Goal: Transaction & Acquisition: Purchase product/service

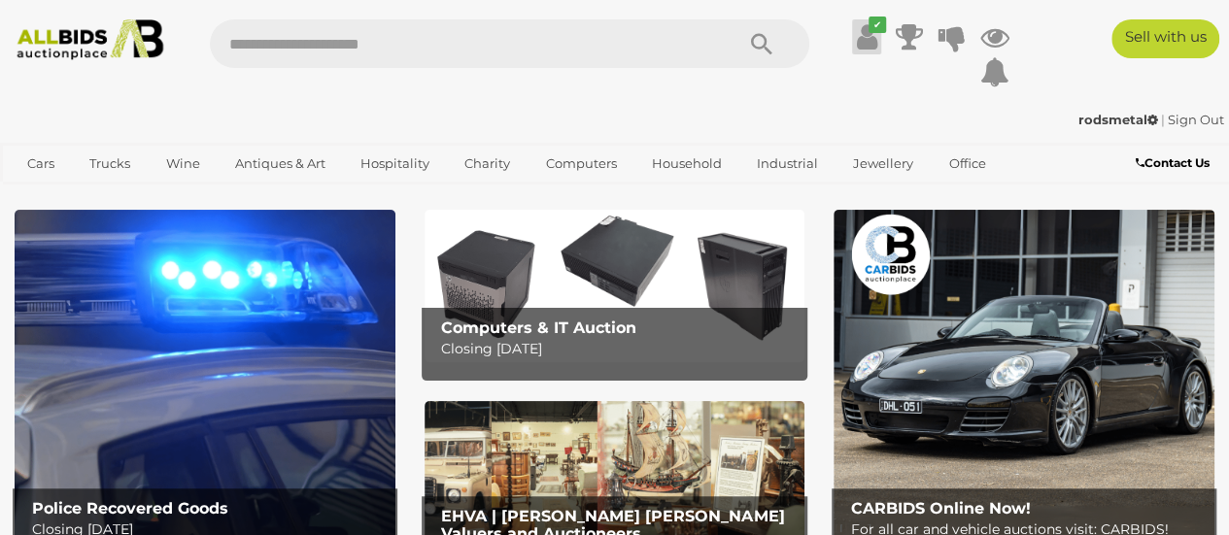
click at [872, 31] on icon "✔" at bounding box center [877, 25] width 17 height 17
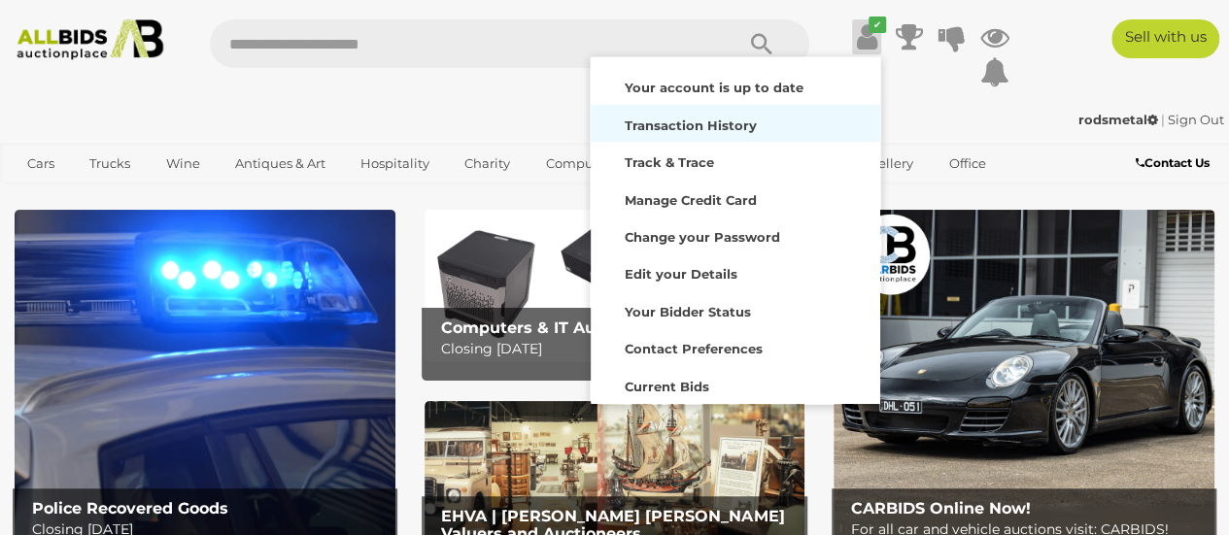
click at [739, 125] on strong "Transaction History" at bounding box center [691, 126] width 132 height 16
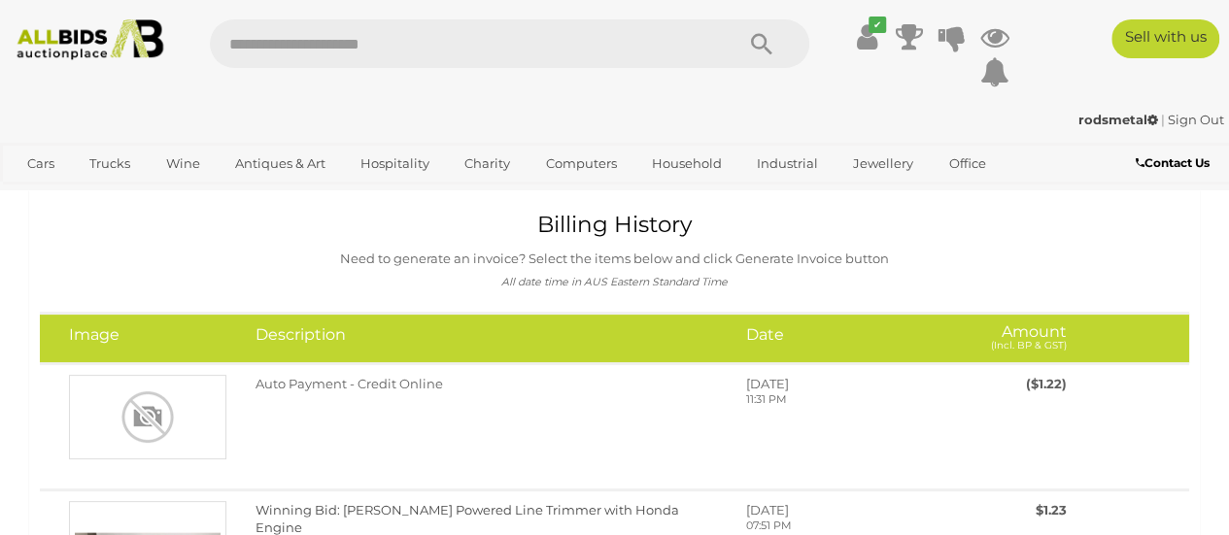
click at [498, 38] on input "text" at bounding box center [462, 43] width 504 height 49
type input "******"
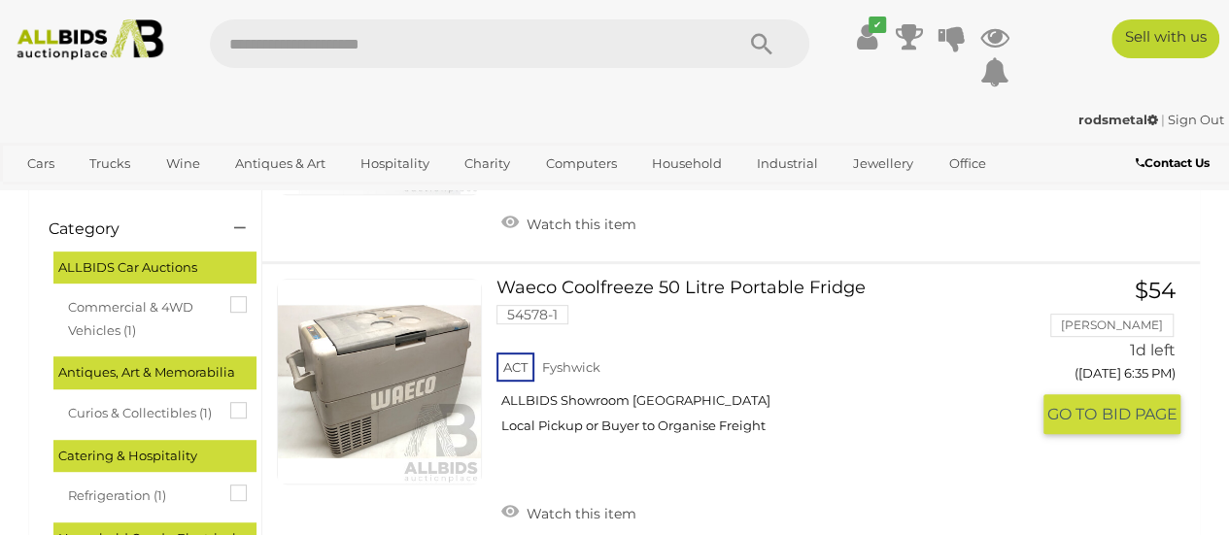
scroll to position [292, 0]
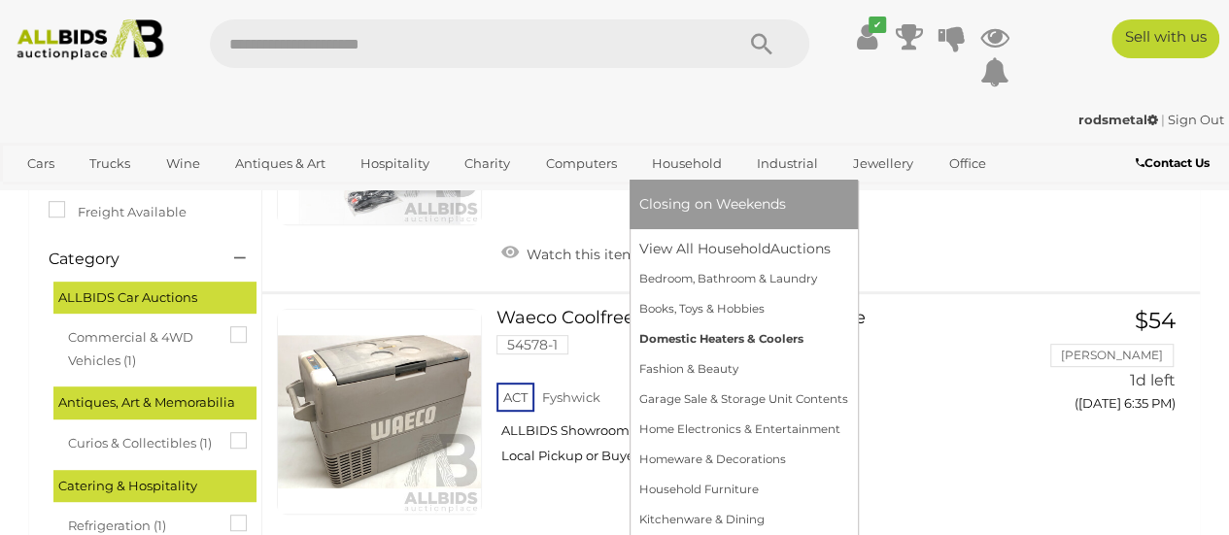
click at [775, 334] on link "Domestic Heaters & Coolers" at bounding box center [743, 340] width 209 height 30
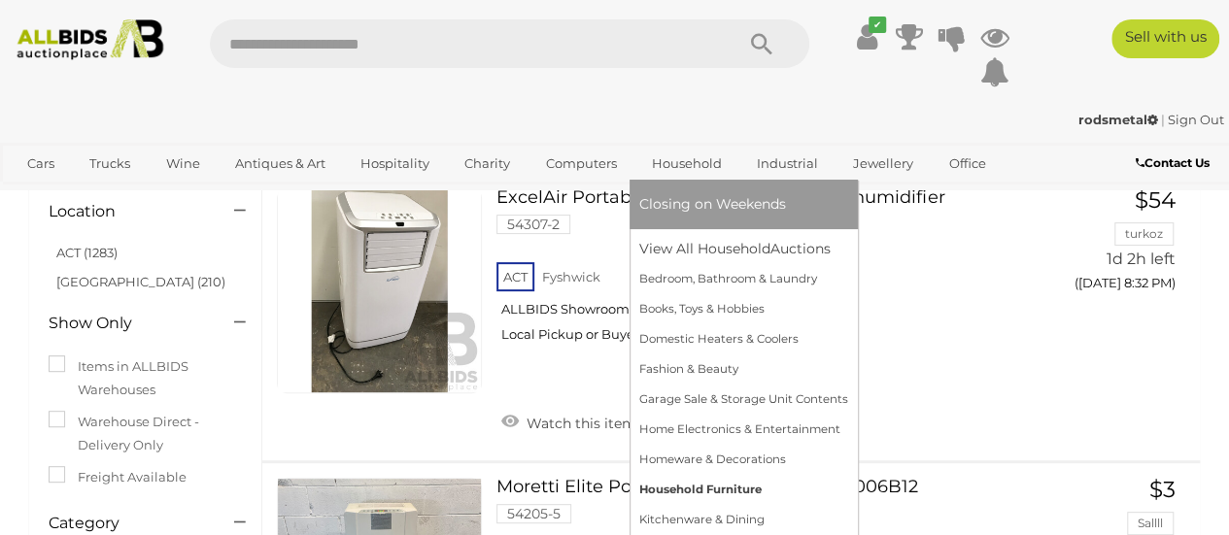
scroll to position [194, 0]
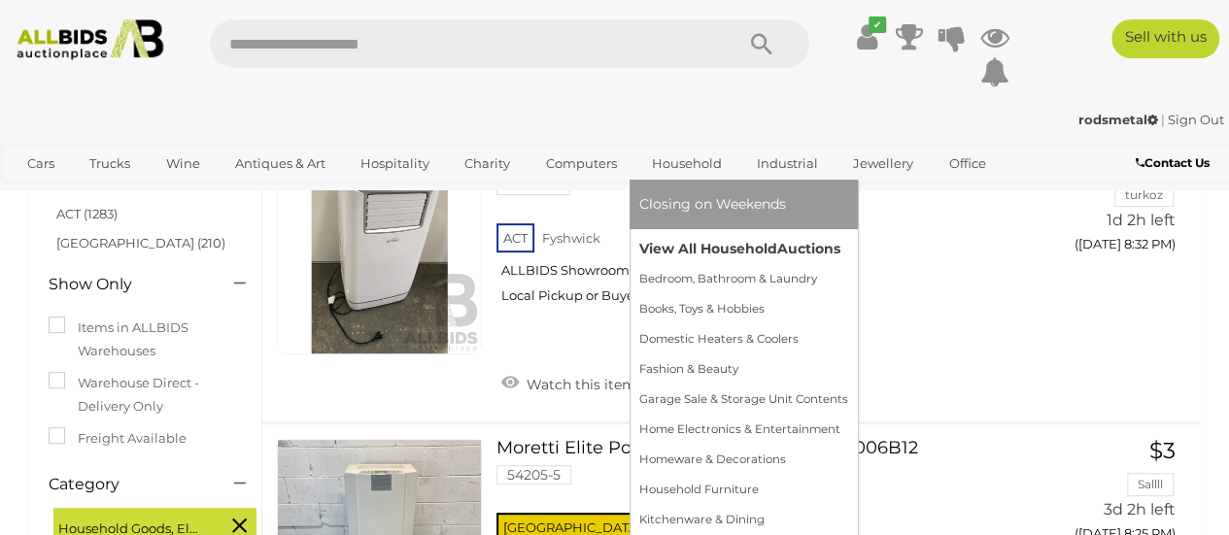
click at [791, 244] on span "Auctions" at bounding box center [808, 248] width 63 height 17
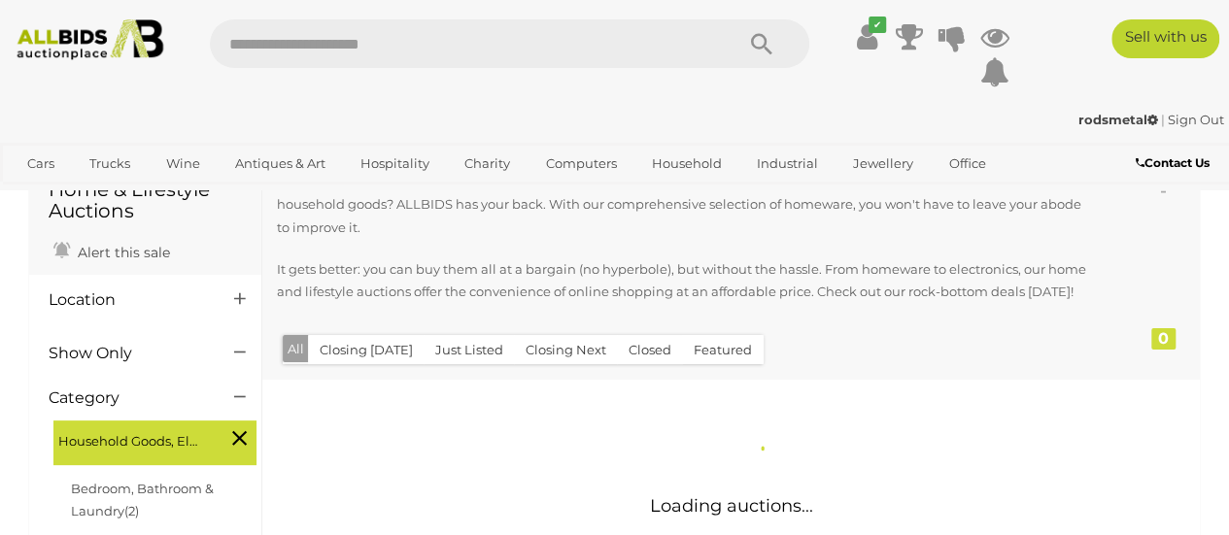
scroll to position [182, 0]
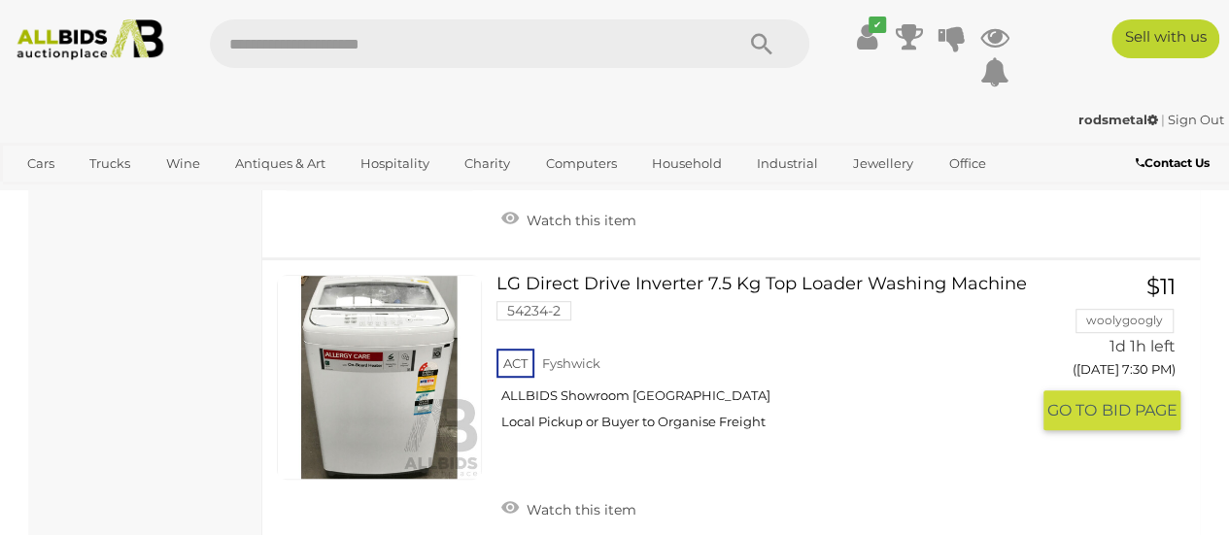
scroll to position [3790, 0]
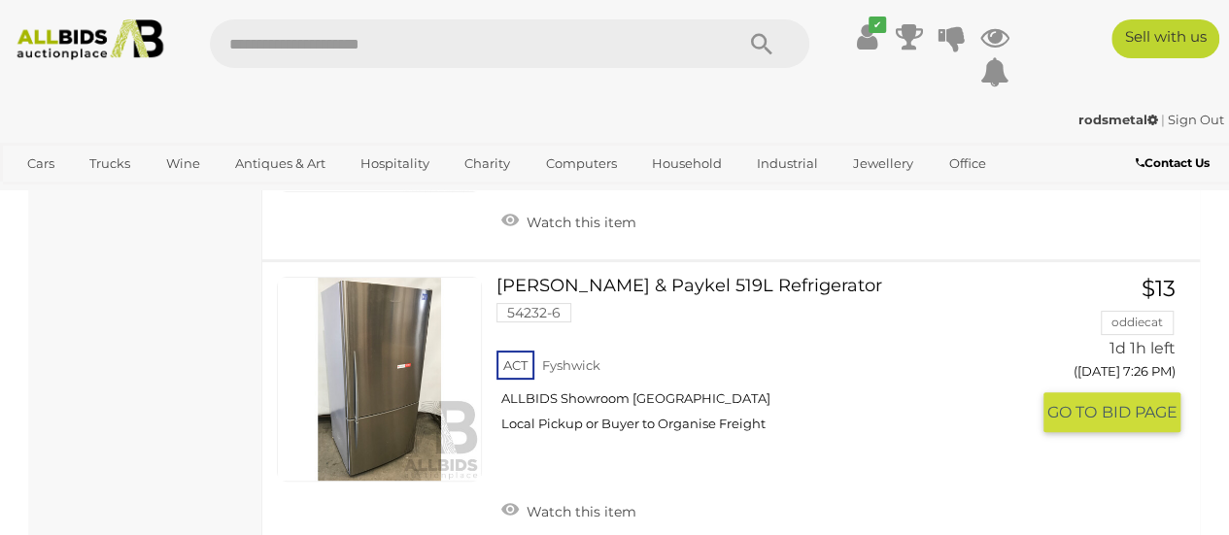
click at [709, 279] on link "Fisher & Paykel 519L Refrigerator 54232-6 ACT Fyshwick ALLBIDS Showroom Fyshwick" at bounding box center [770, 362] width 518 height 170
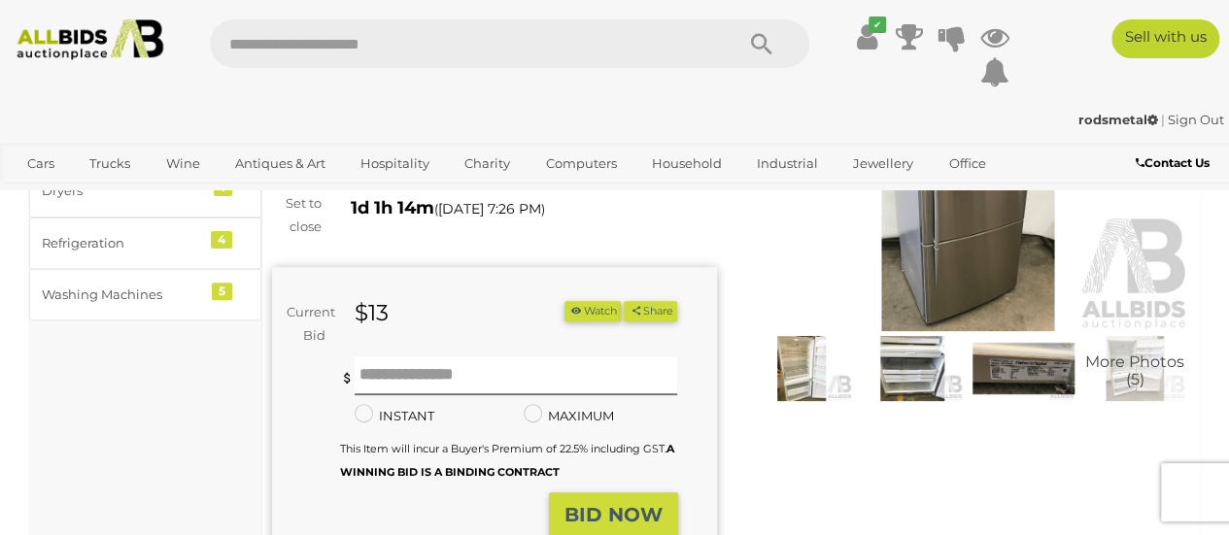
scroll to position [194, 0]
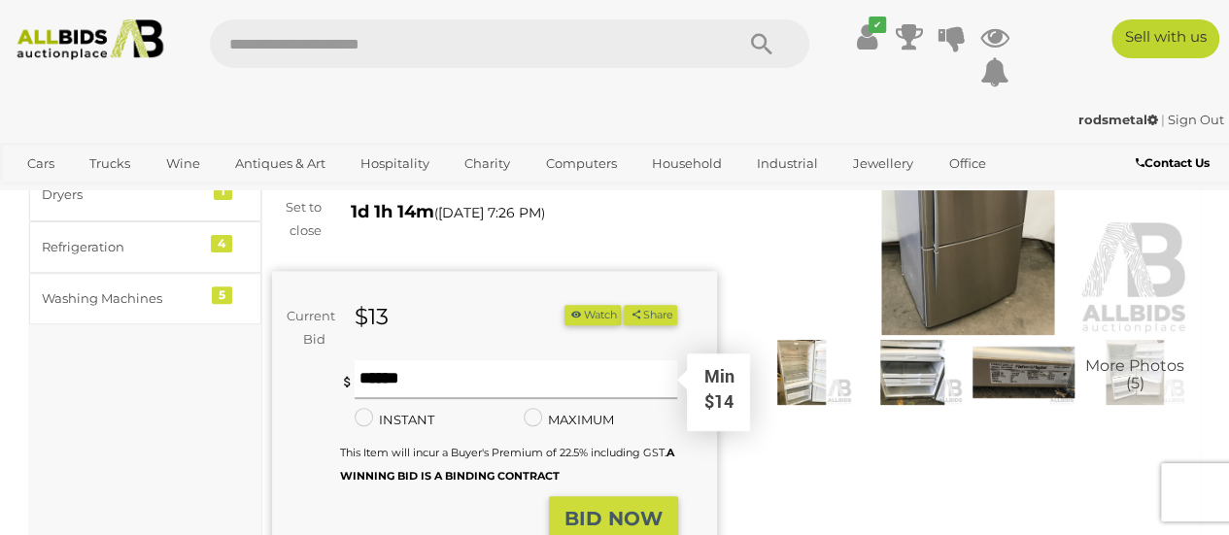
click at [435, 372] on input "text" at bounding box center [517, 380] width 324 height 39
type input "**"
click at [571, 507] on strong "BID NOW" at bounding box center [614, 518] width 98 height 23
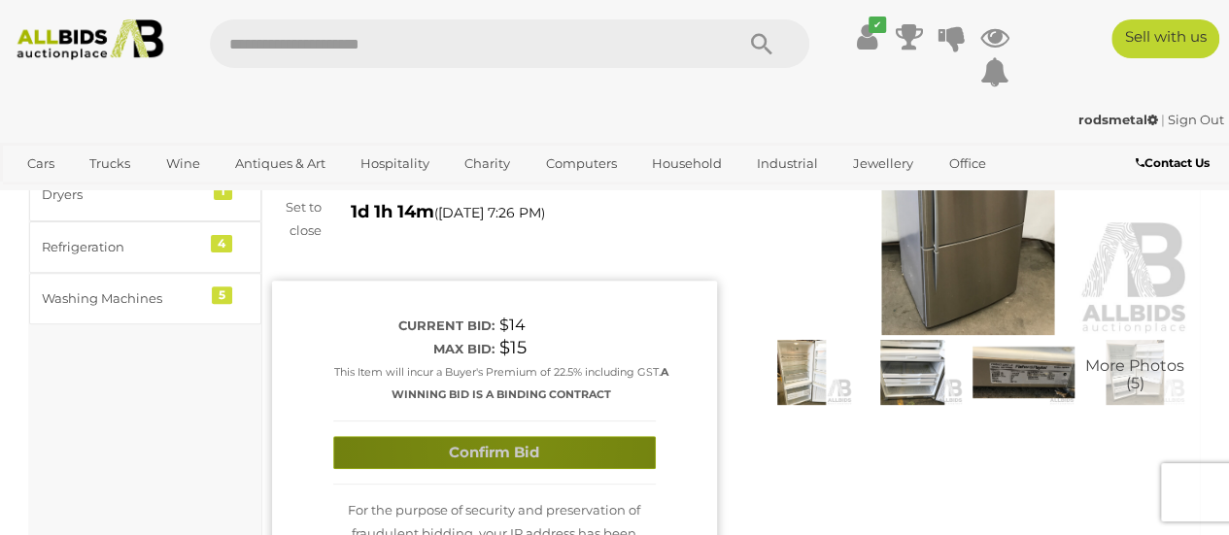
click at [521, 436] on button "Confirm Bid" at bounding box center [494, 453] width 323 height 34
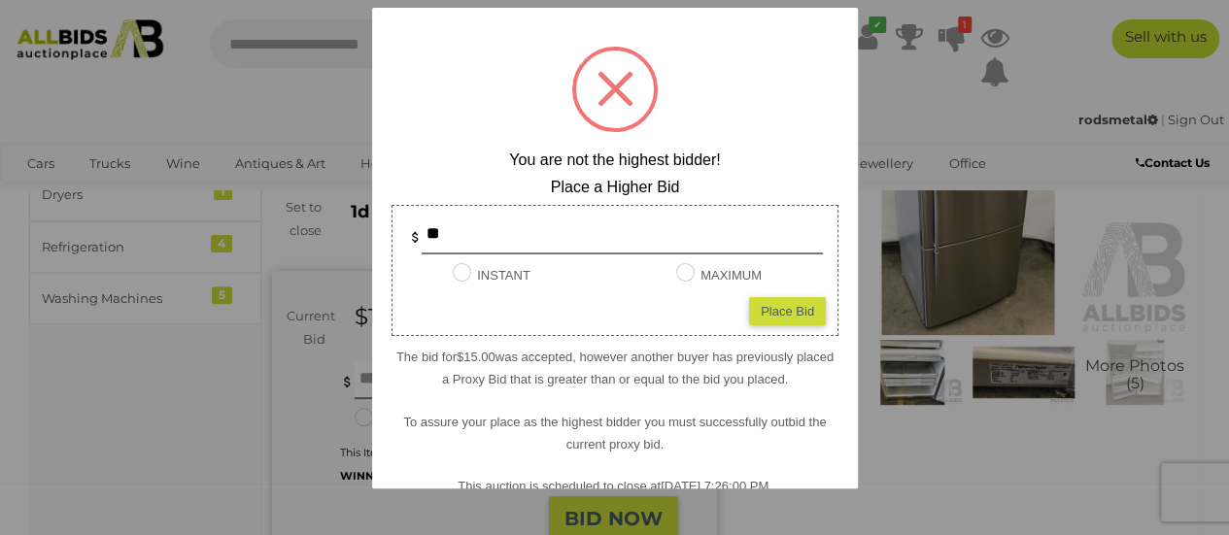
click at [858, 475] on div at bounding box center [614, 267] width 1229 height 535
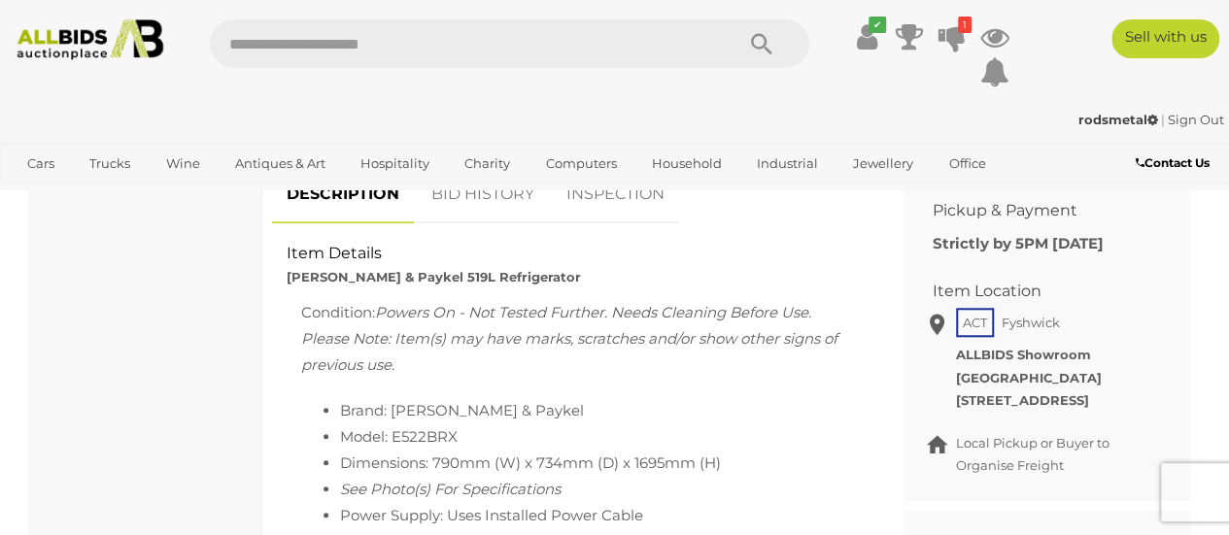
scroll to position [777, 0]
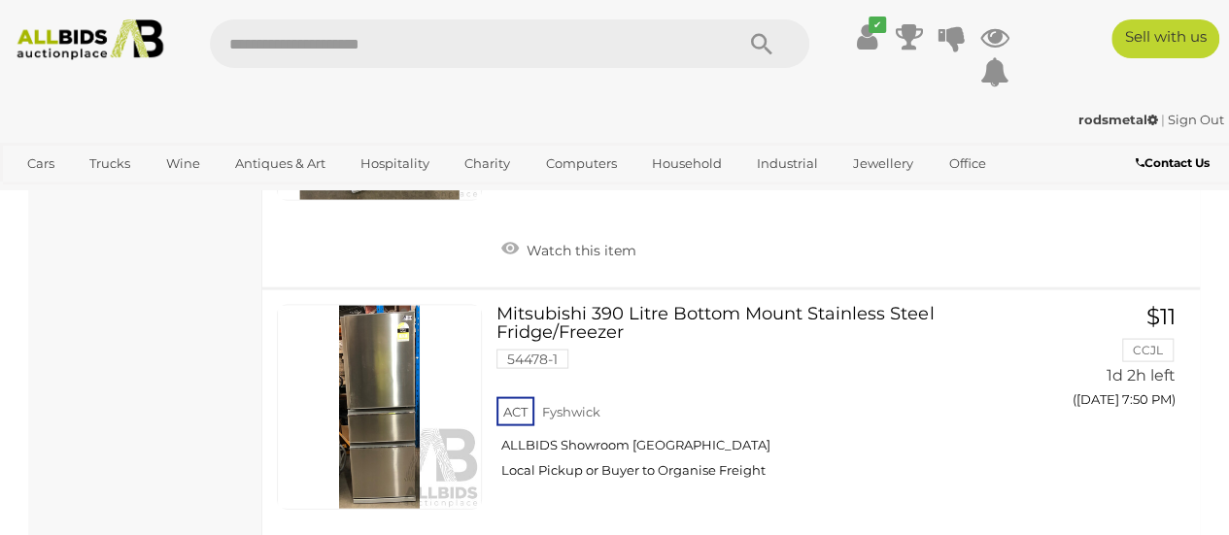
scroll to position [5600, 0]
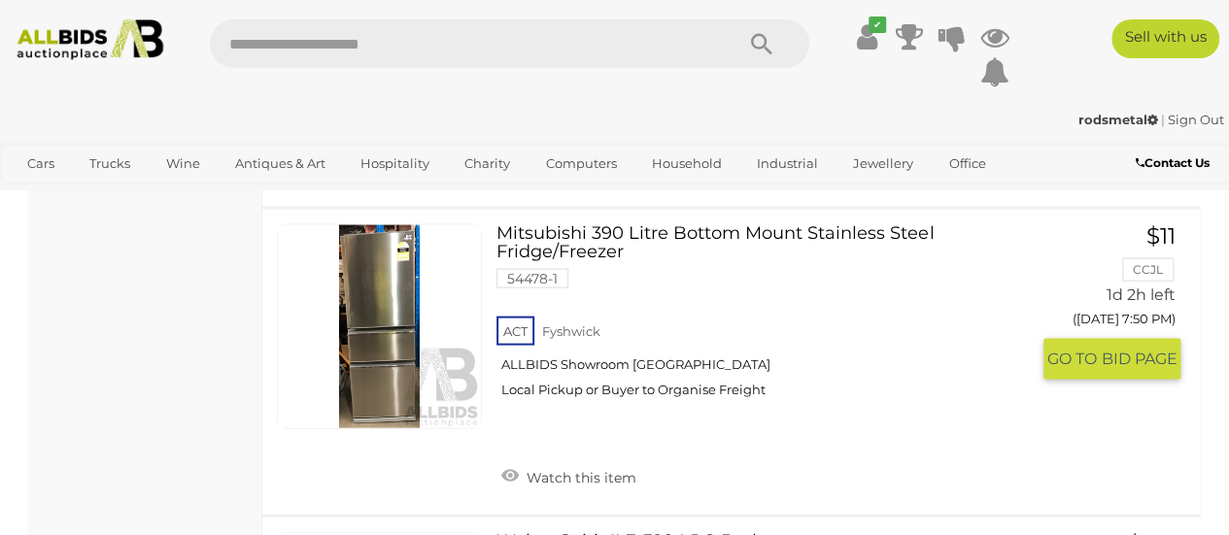
click at [700, 224] on link "Mitsubishi 390 Litre Bottom Mount Stainless Steel Fridge/Freezer 54478-1 ACT Fy…" at bounding box center [770, 319] width 518 height 190
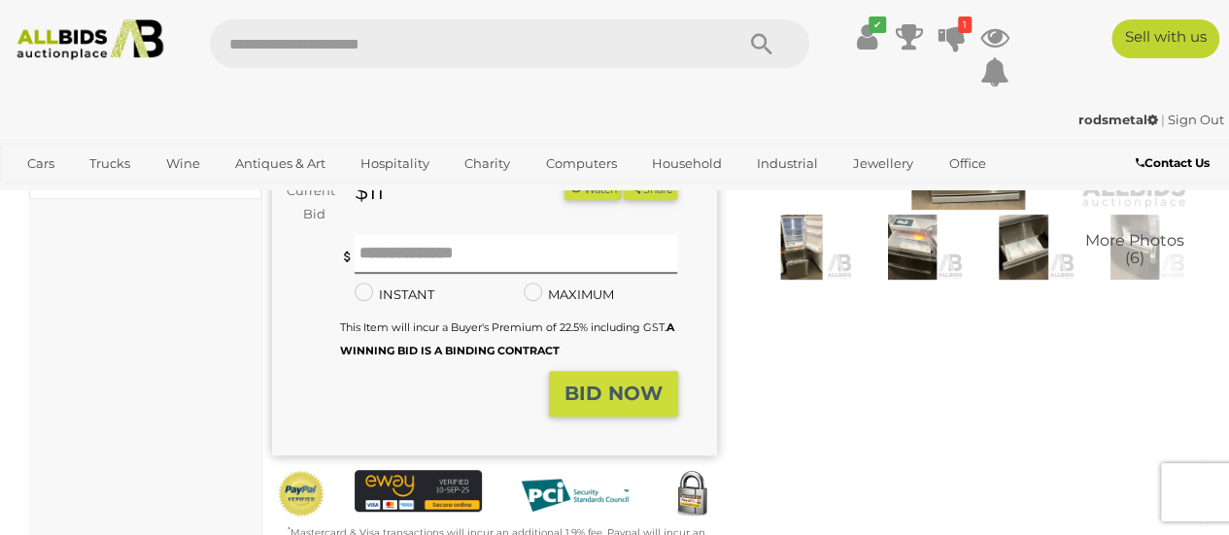
scroll to position [194, 0]
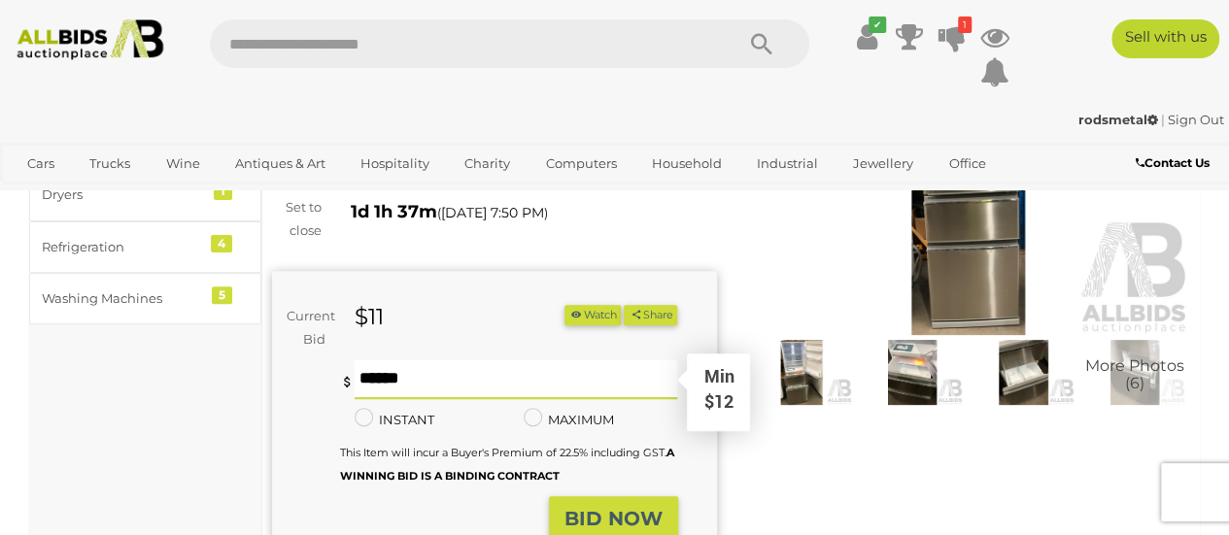
click at [428, 383] on input "text" at bounding box center [517, 380] width 324 height 39
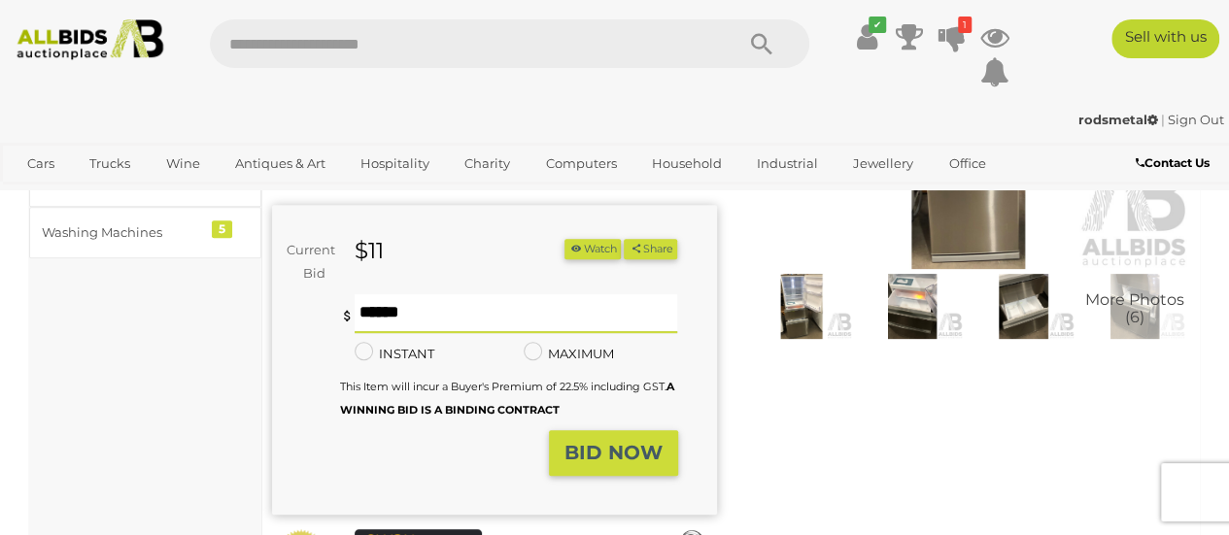
scroll to position [292, 0]
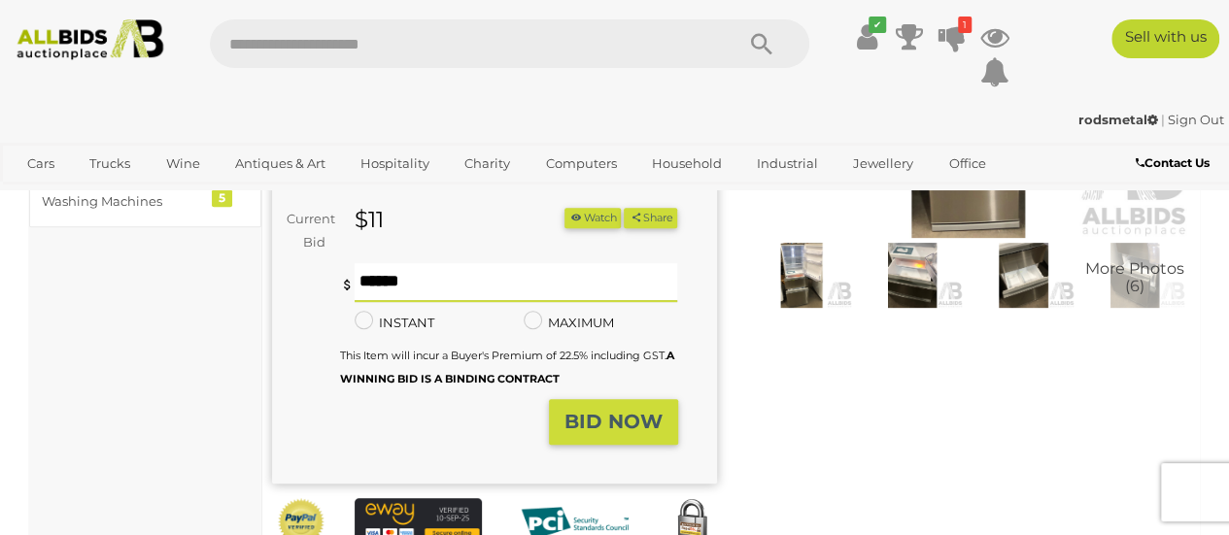
type input "**"
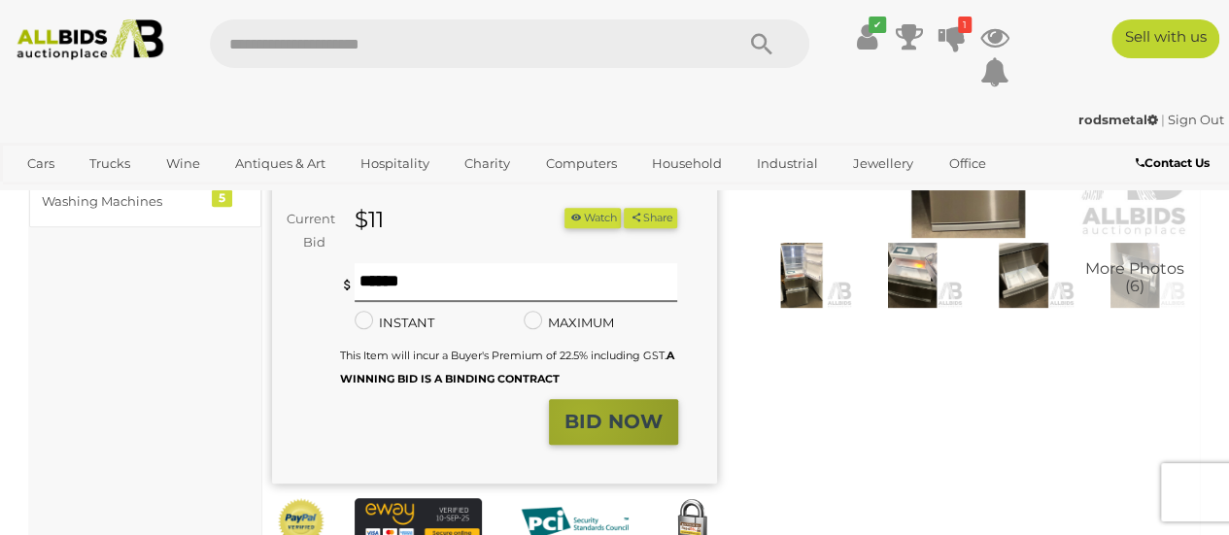
click at [583, 426] on strong "BID NOW" at bounding box center [614, 421] width 98 height 23
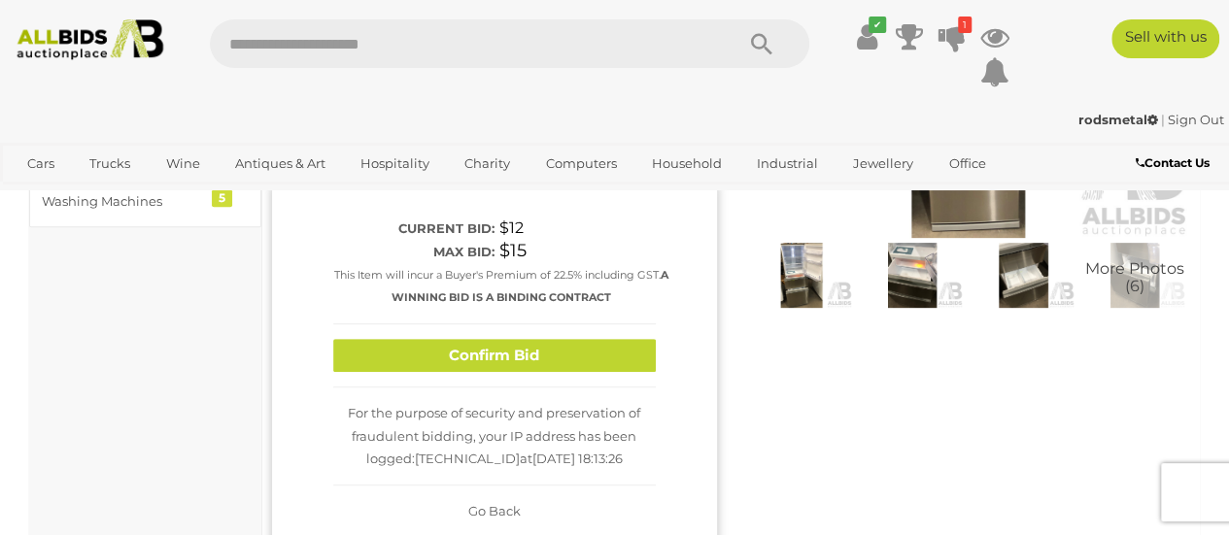
click at [531, 351] on button "Confirm Bid" at bounding box center [494, 356] width 323 height 34
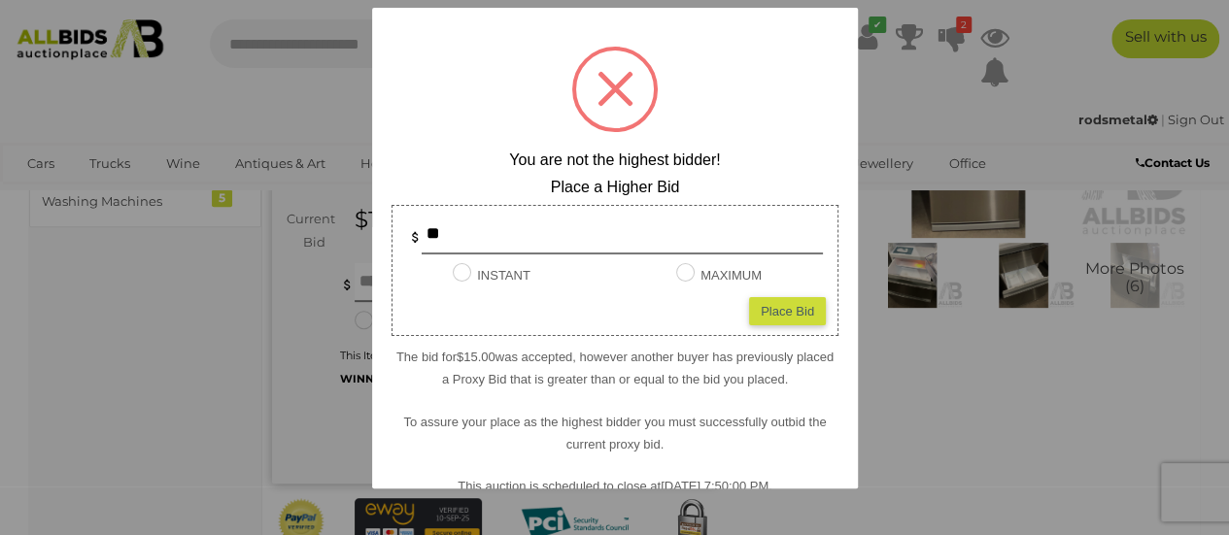
click at [950, 407] on div at bounding box center [614, 267] width 1229 height 535
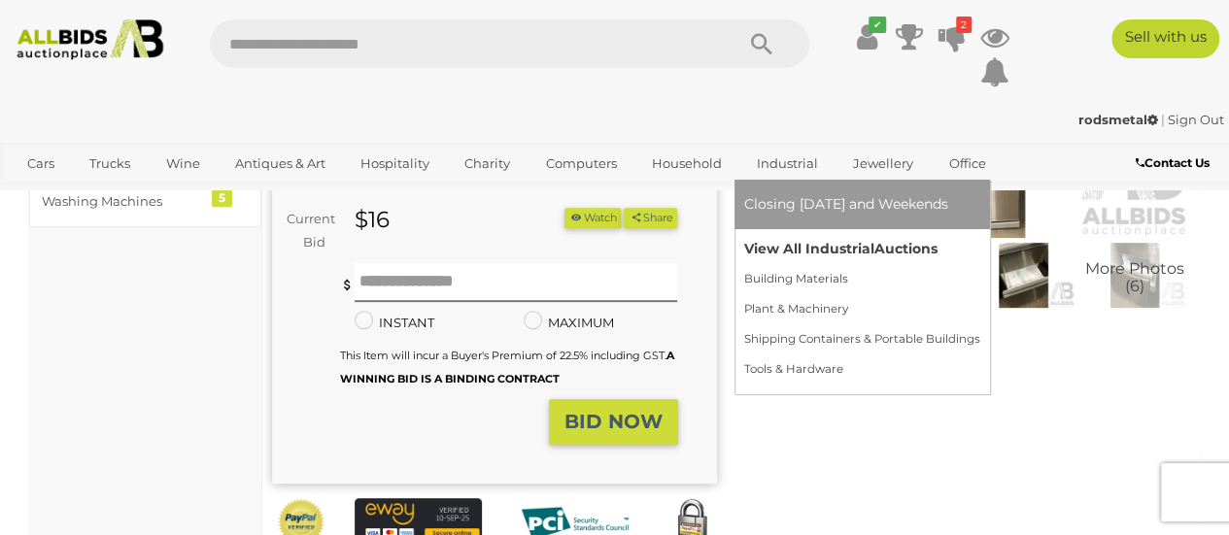
click at [830, 245] on link "View All Industrial Auctions" at bounding box center [862, 249] width 236 height 30
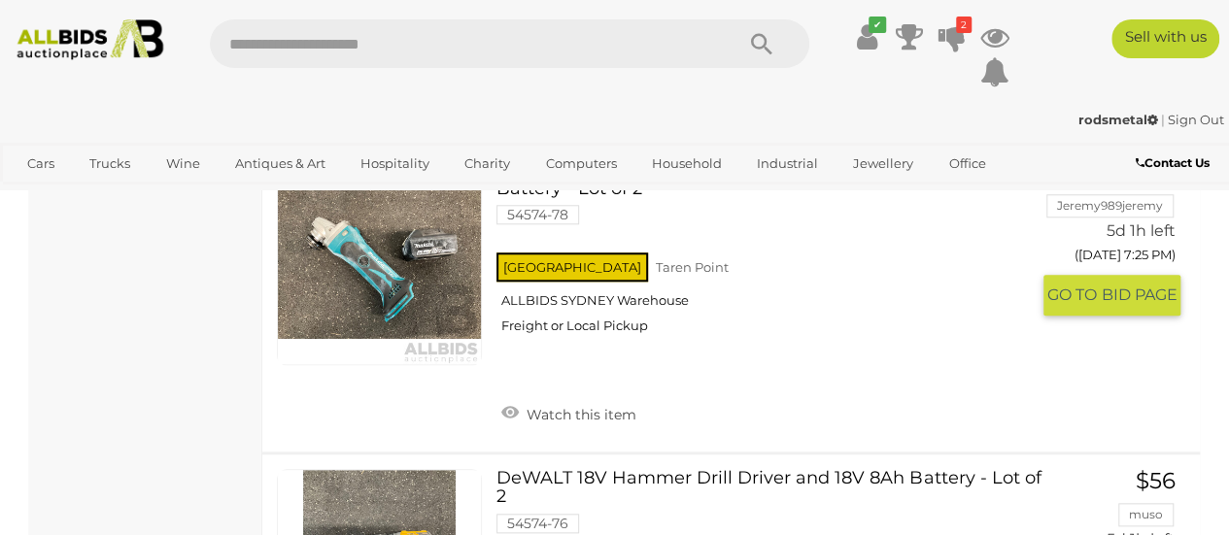
scroll to position [11759, 0]
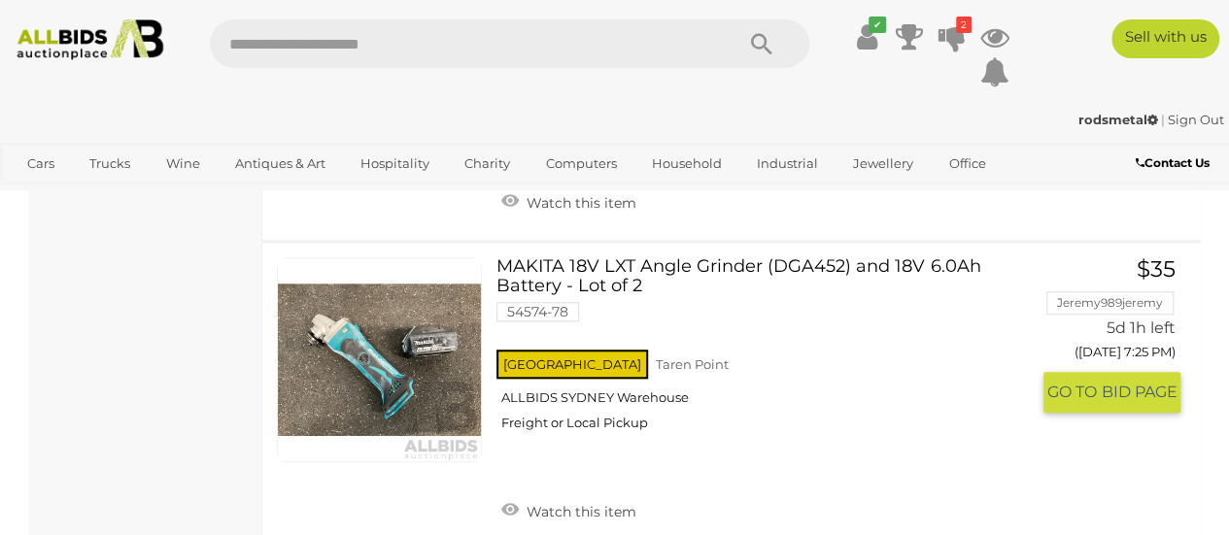
click at [724, 258] on link "MAKITA 18V LXT Angle Grinder (DGA452) and 18V 6.0Ah Battery - Lot of 2 54574-78…" at bounding box center [770, 353] width 518 height 190
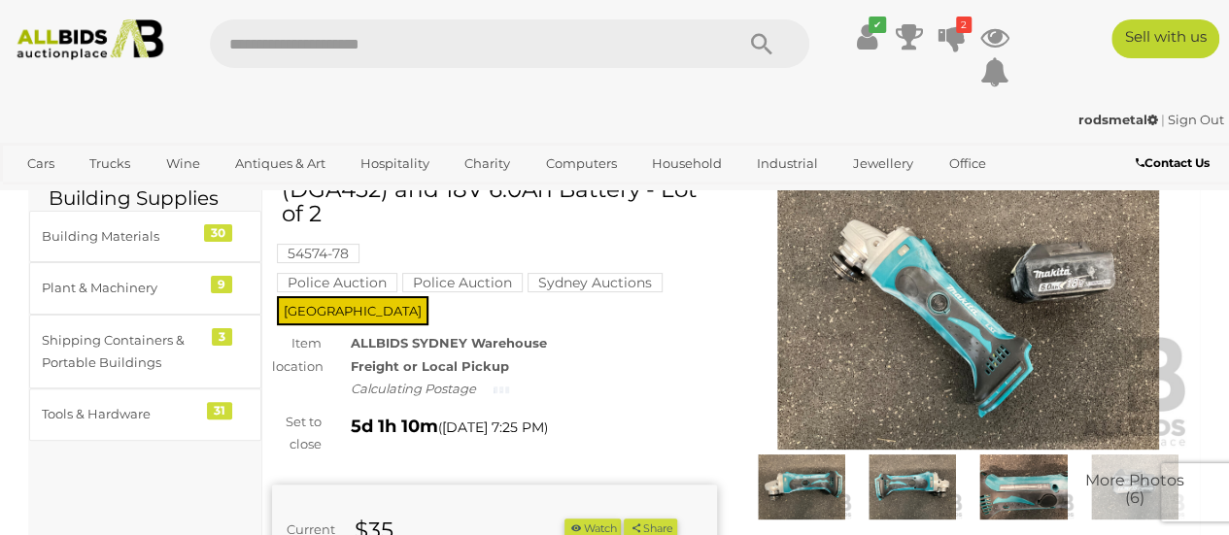
scroll to position [97, 0]
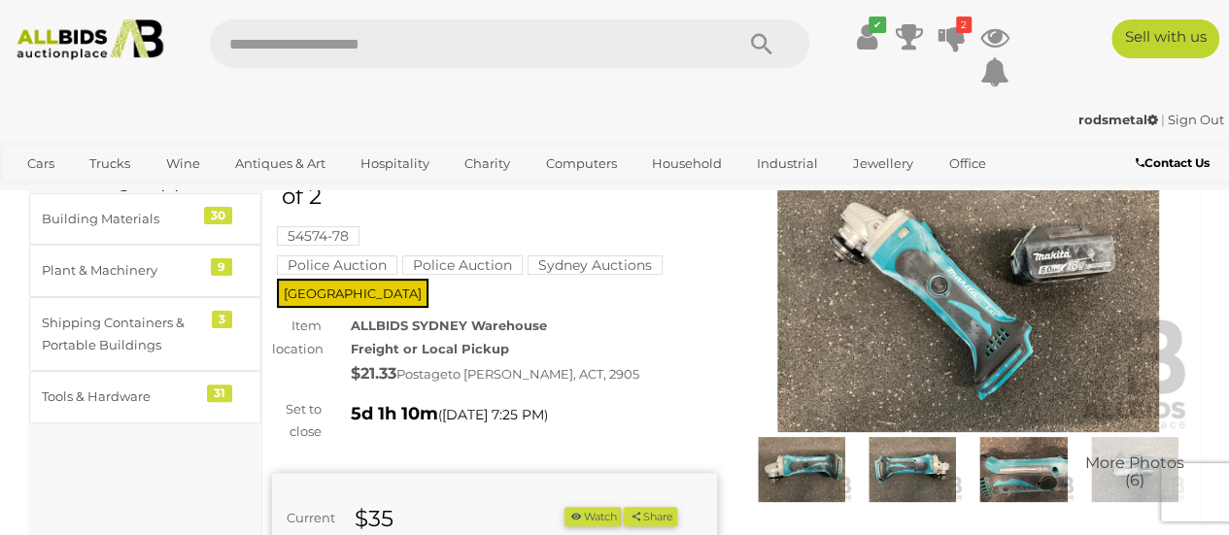
click at [914, 301] on img at bounding box center [968, 289] width 445 height 287
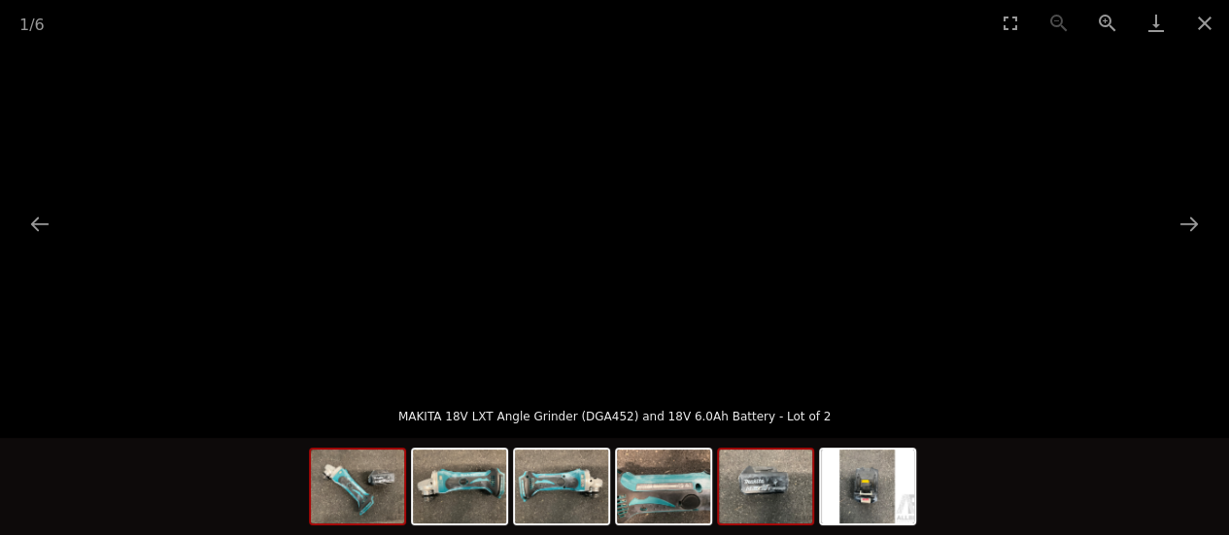
click at [765, 510] on img at bounding box center [765, 487] width 93 height 74
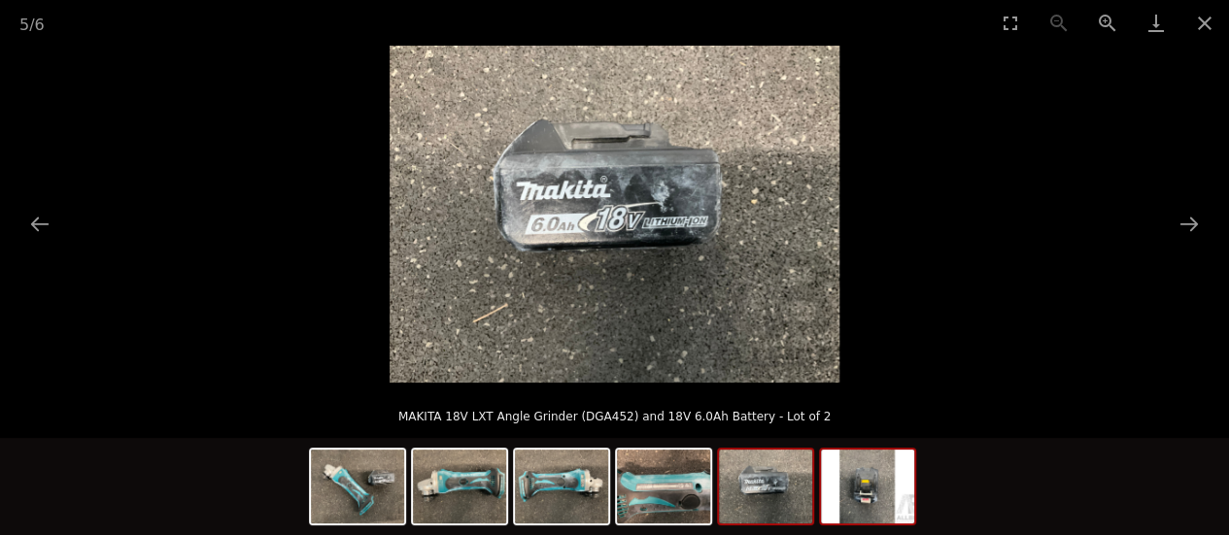
click at [872, 484] on img at bounding box center [867, 487] width 93 height 74
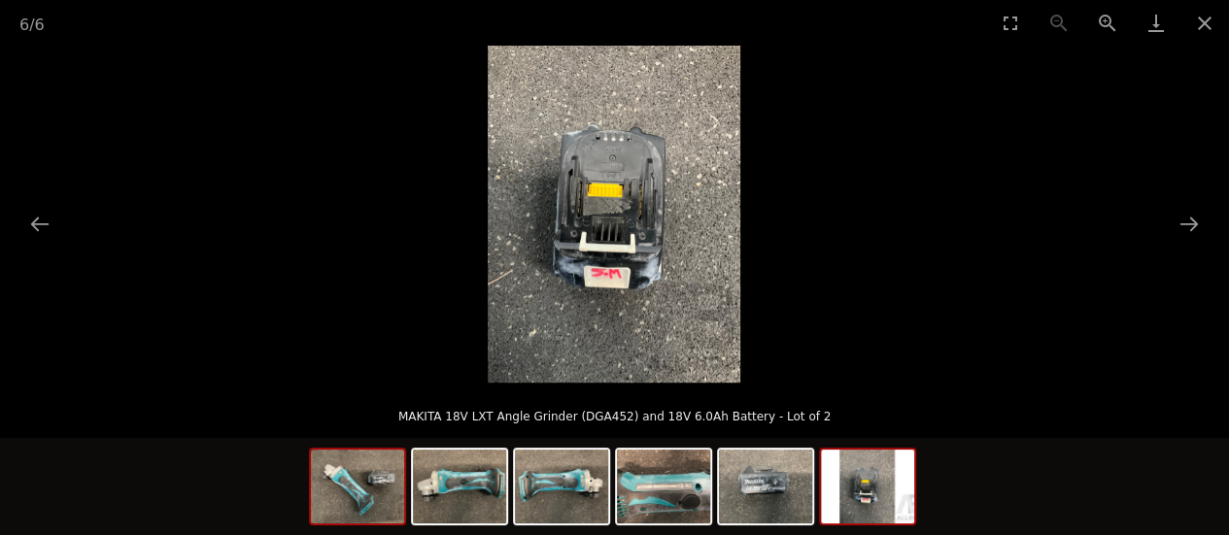
click at [394, 478] on img at bounding box center [357, 487] width 93 height 74
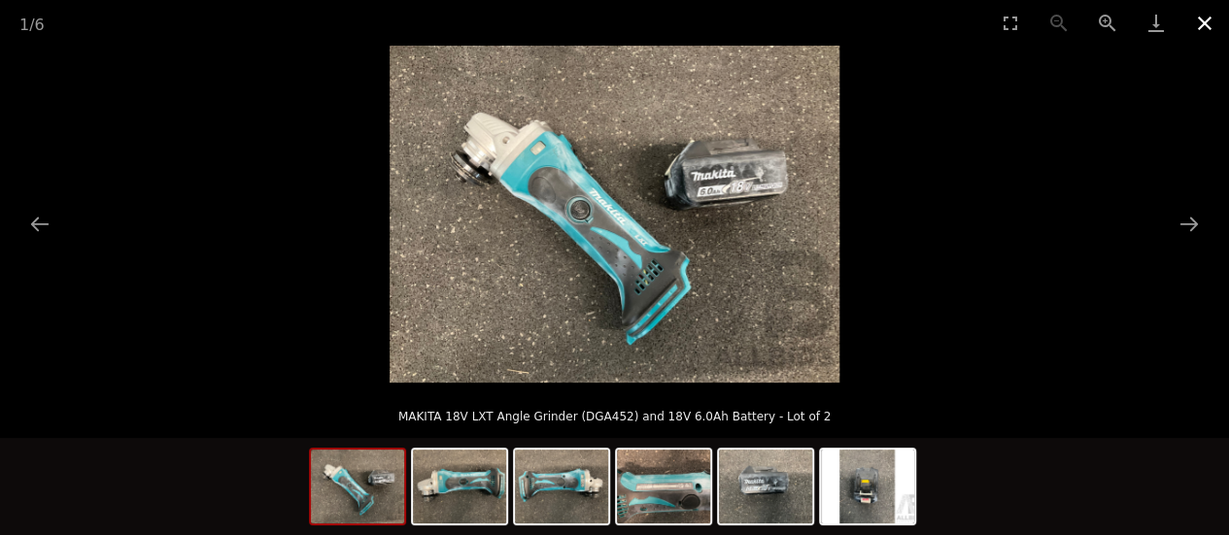
click at [1197, 20] on button "Close gallery" at bounding box center [1205, 23] width 49 height 46
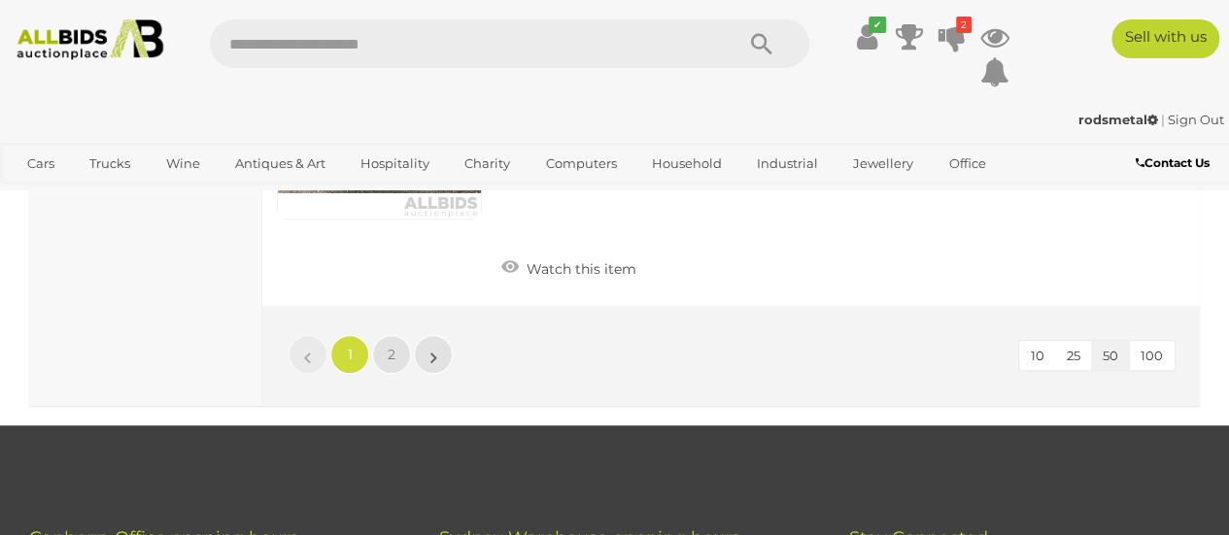
scroll to position [15385, 0]
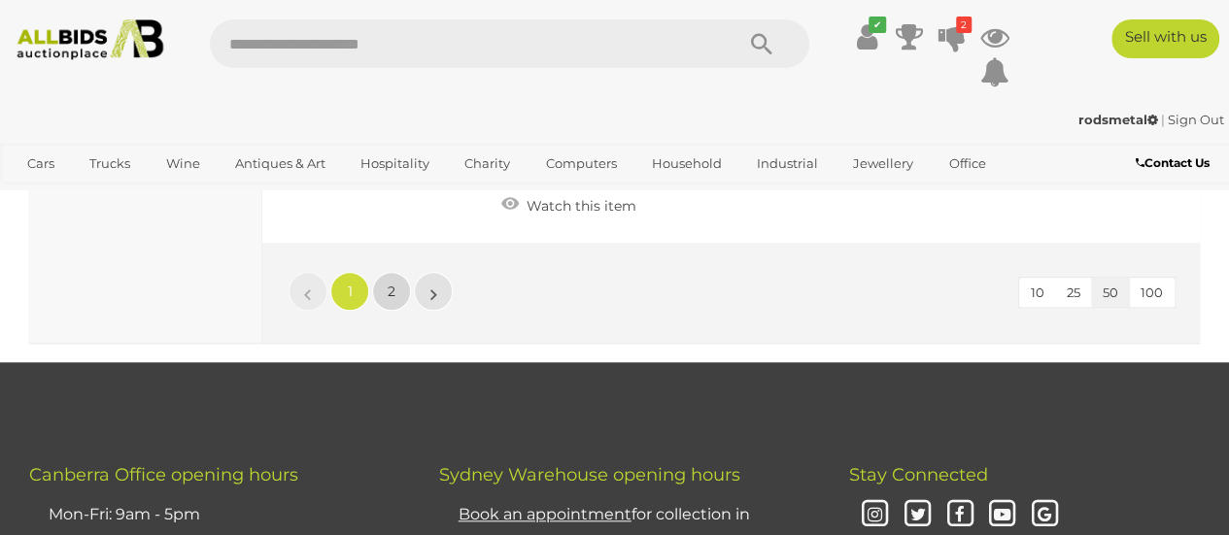
click at [389, 283] on span "2" at bounding box center [392, 291] width 8 height 17
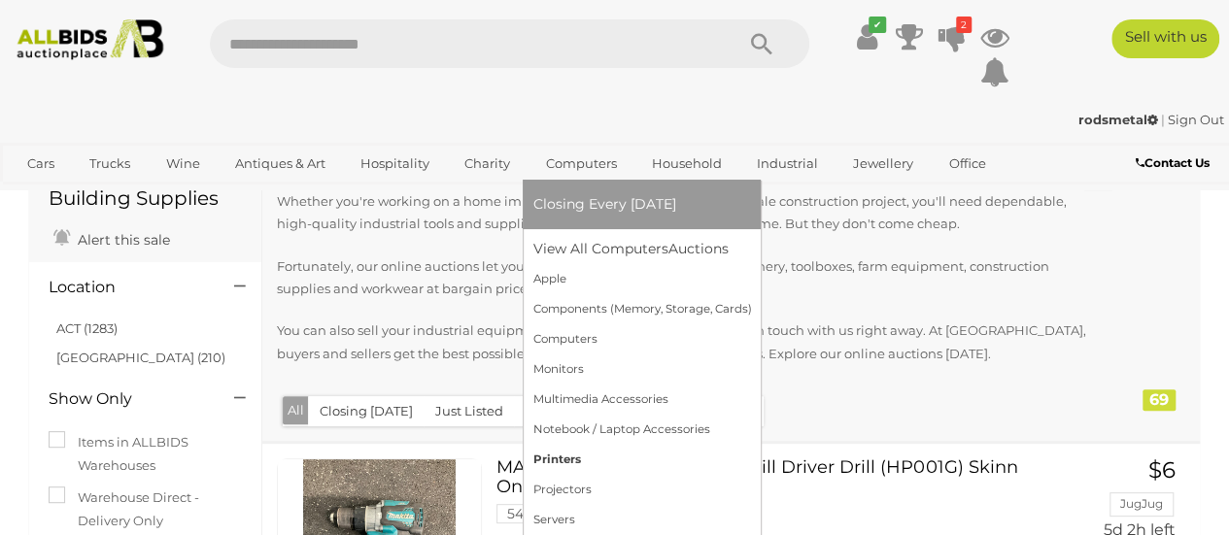
scroll to position [97, 0]
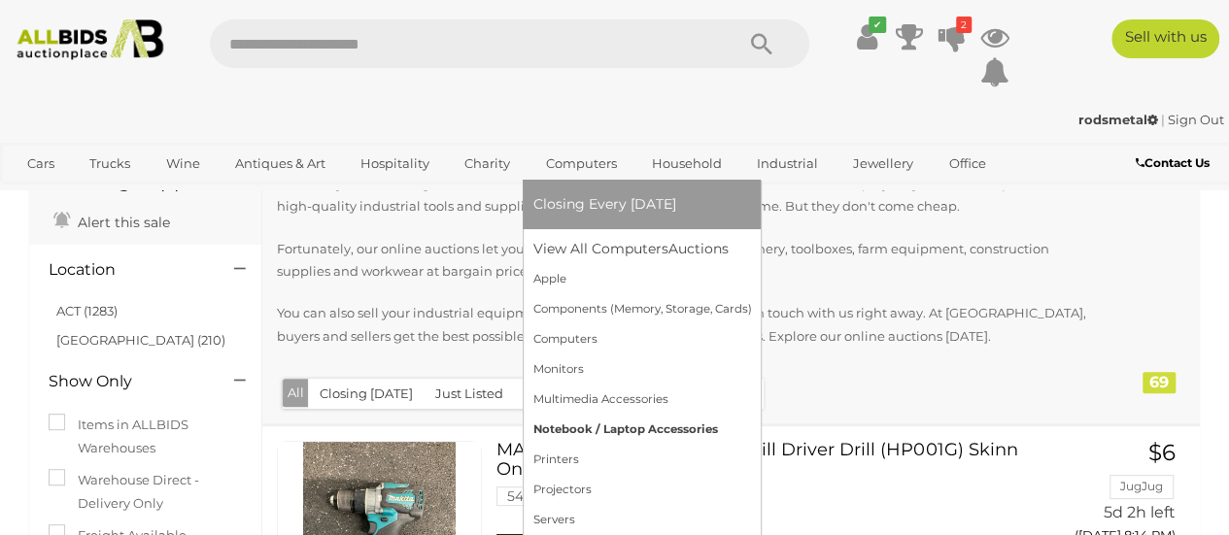
click at [674, 429] on link "Notebook / Laptop Accessories" at bounding box center [642, 430] width 219 height 30
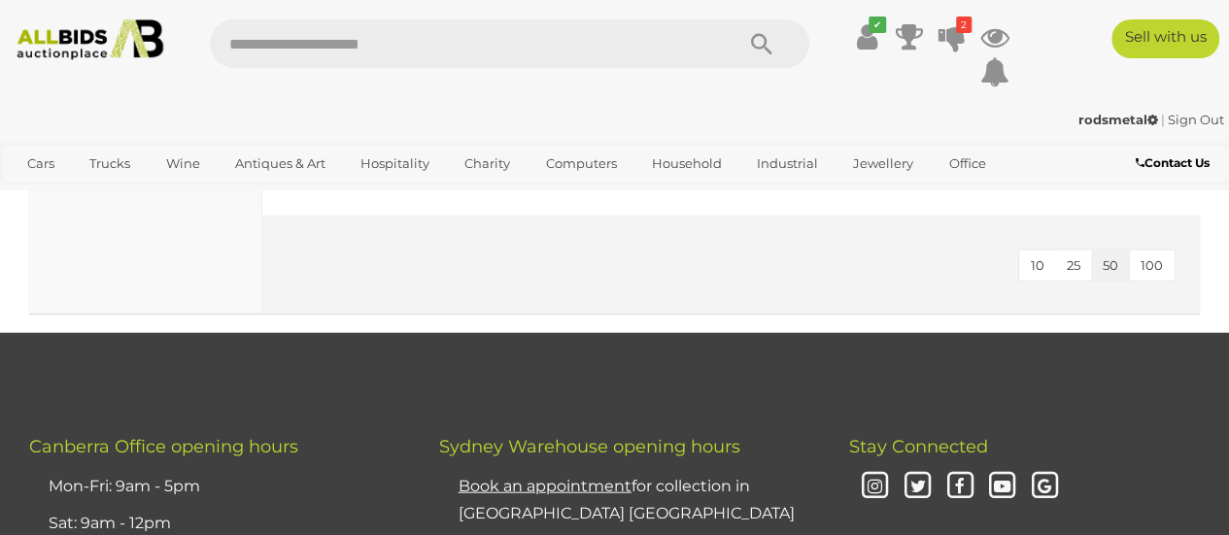
scroll to position [2138, 0]
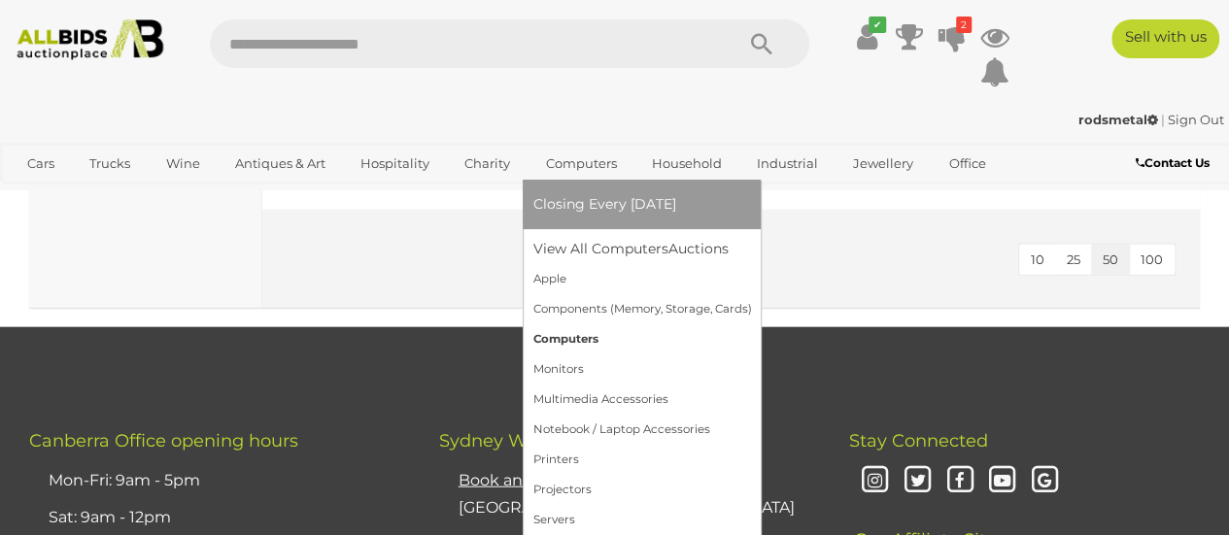
click at [568, 337] on link "Computers" at bounding box center [642, 340] width 219 height 30
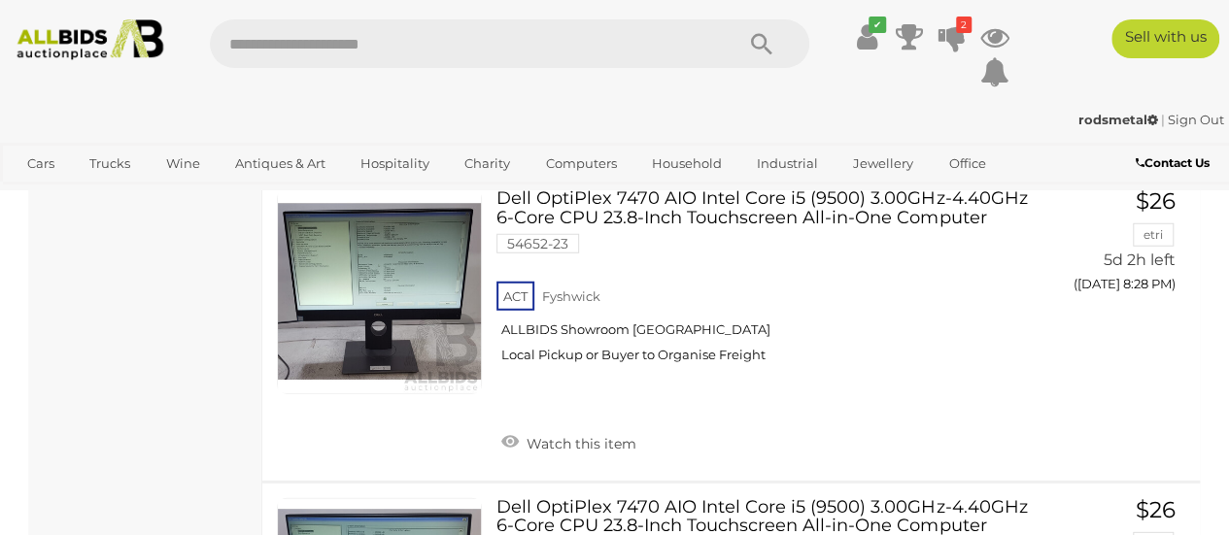
scroll to position [6414, 0]
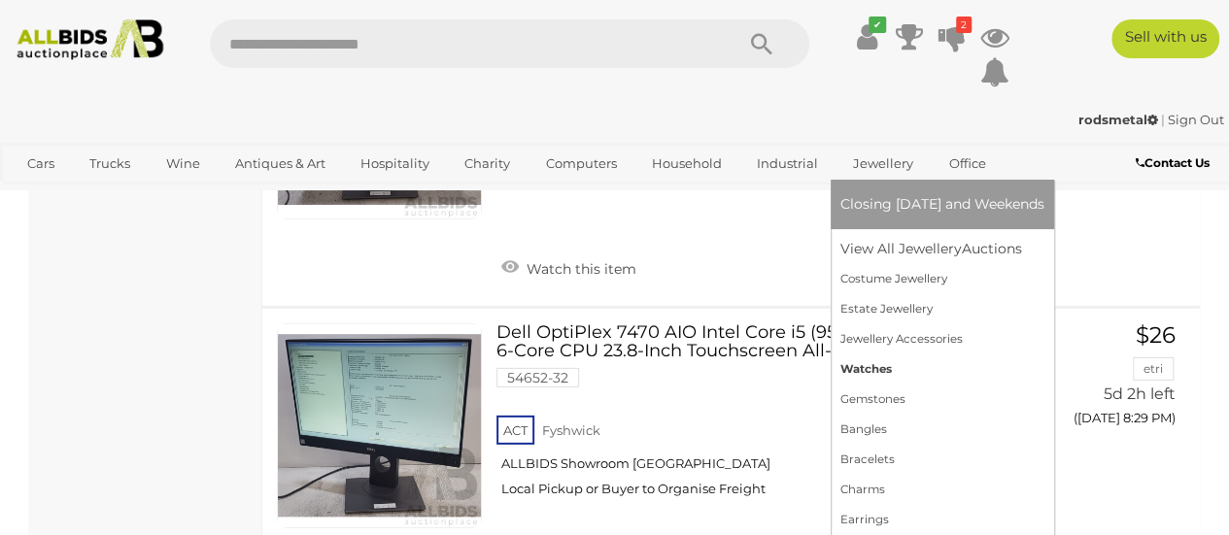
click at [865, 364] on link "Watches" at bounding box center [943, 370] width 204 height 30
